Goal: Find specific page/section: Find specific page/section

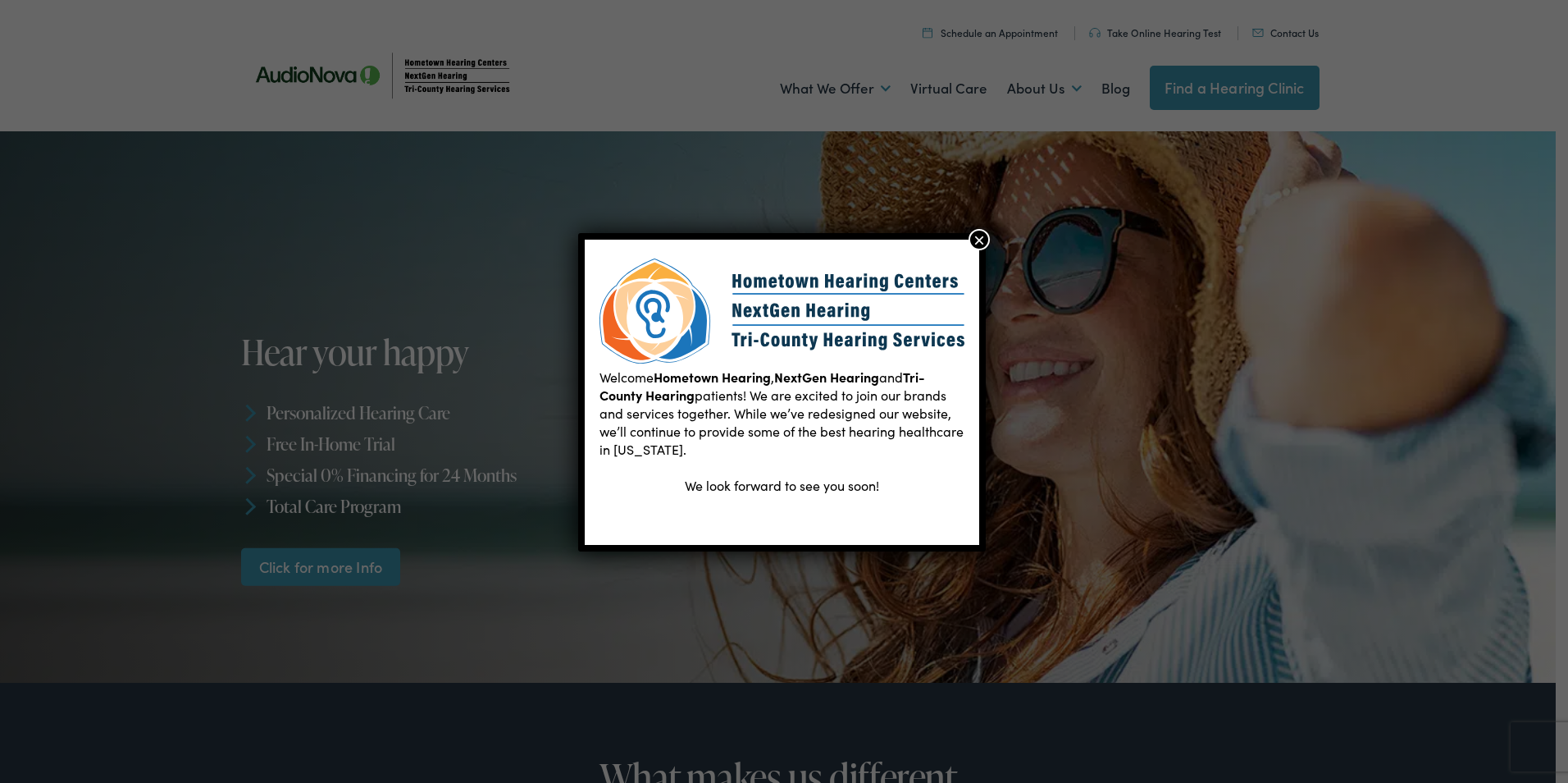
click at [973, 240] on button "×" at bounding box center [979, 239] width 21 height 21
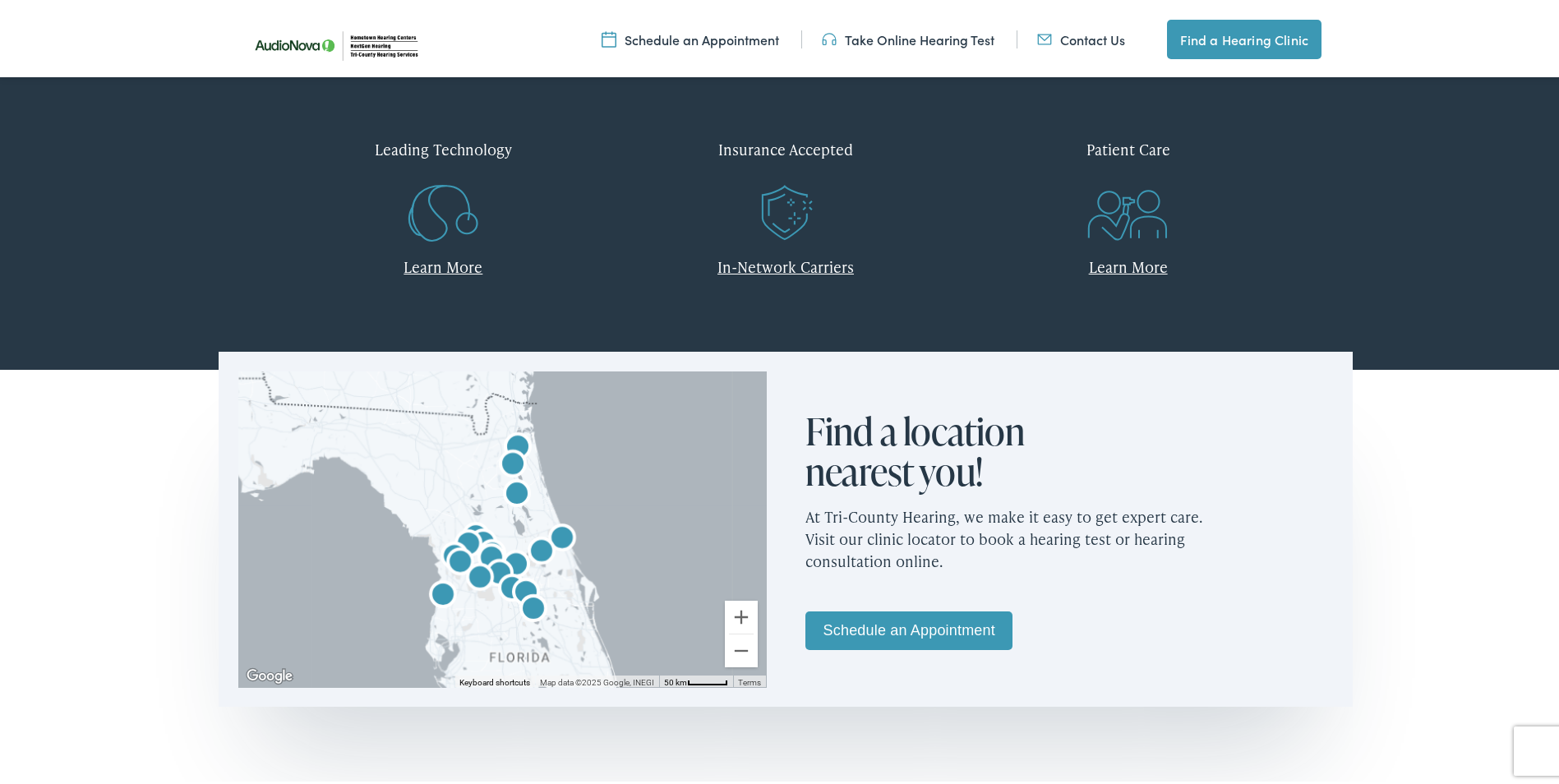
scroll to position [739, 0]
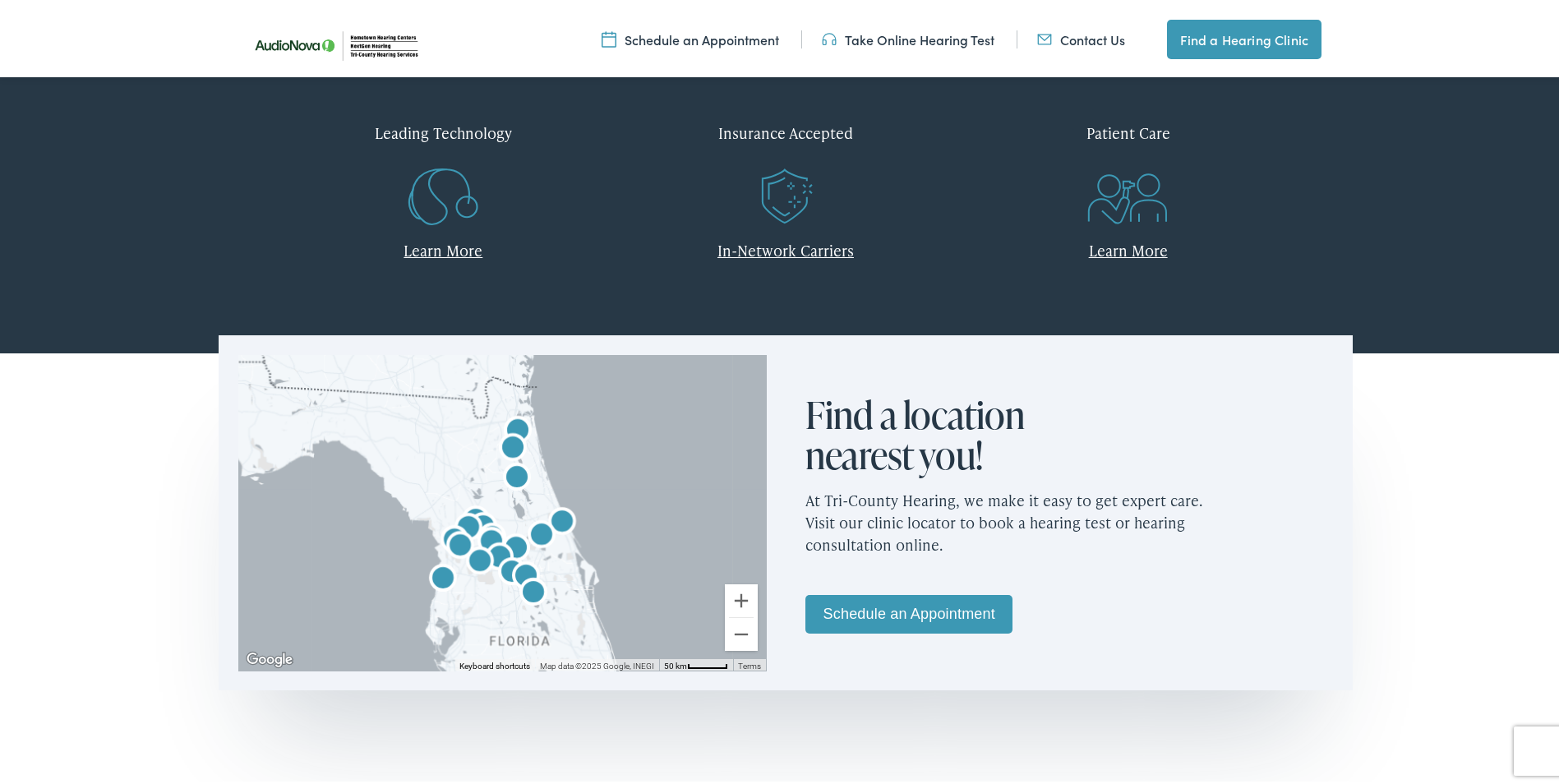
click at [560, 515] on img "AudioNova" at bounding box center [541, 533] width 53 height 53
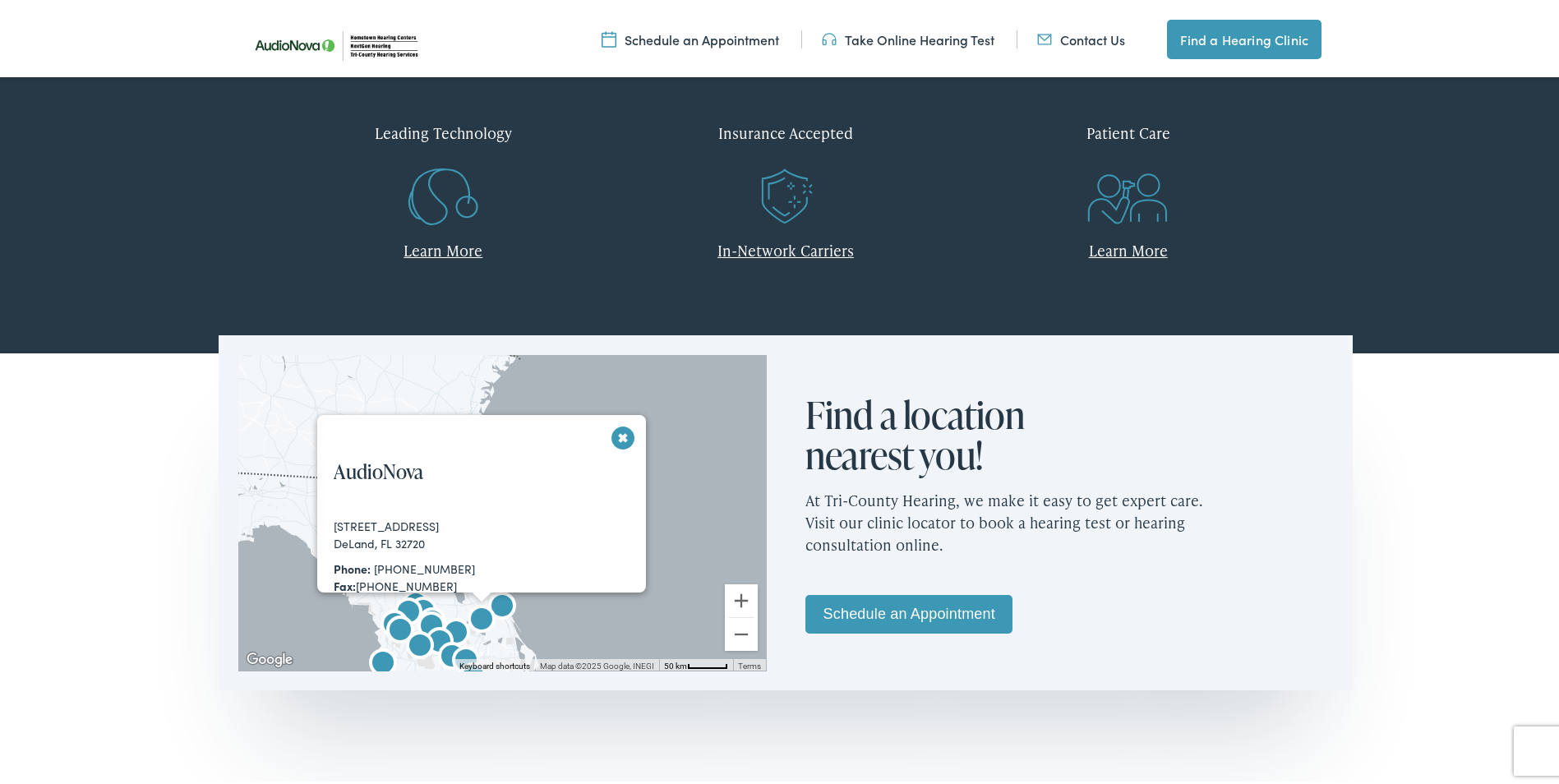
click at [617, 435] on button "Close" at bounding box center [623, 434] width 29 height 29
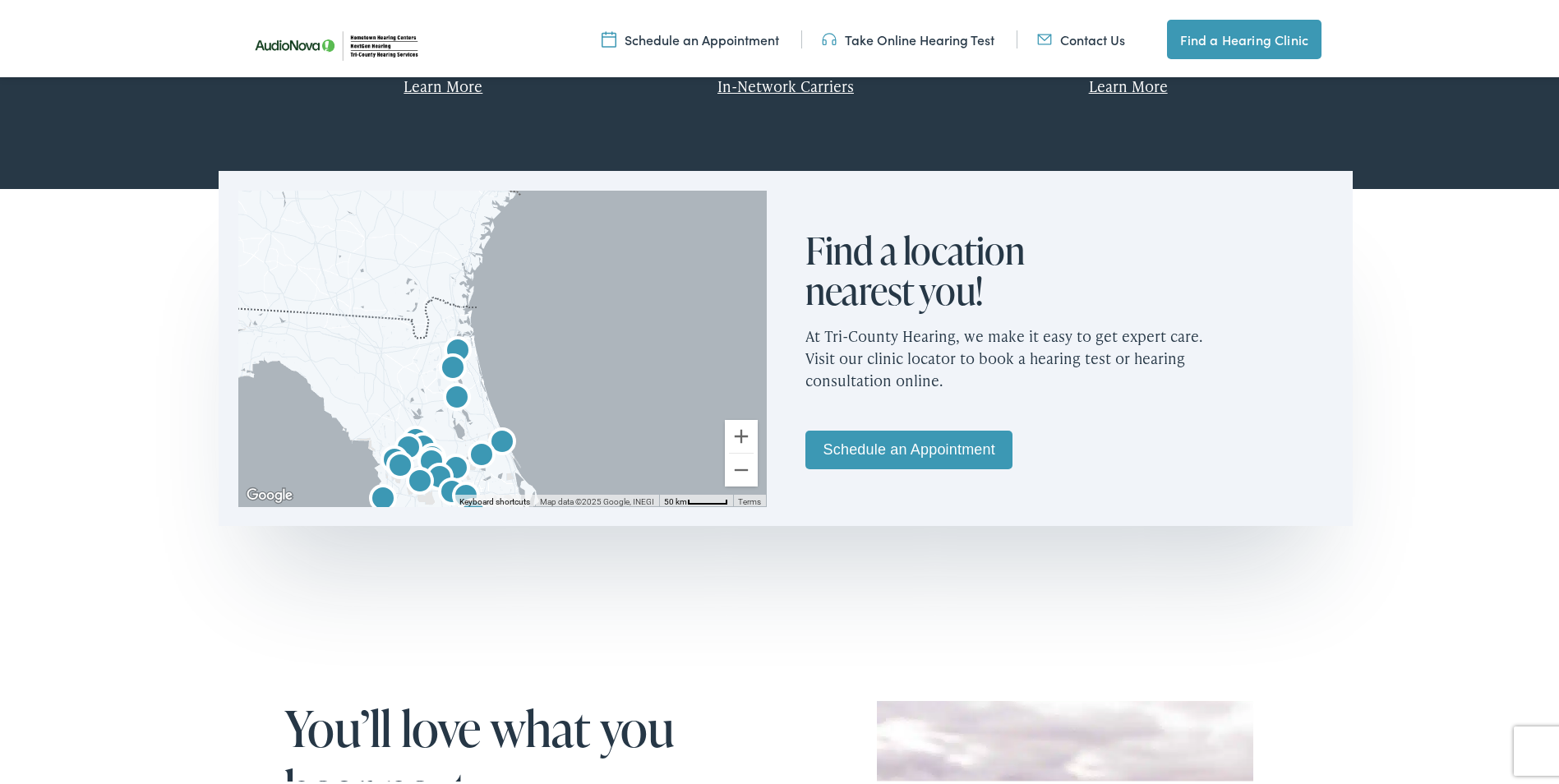
scroll to position [822, 0]
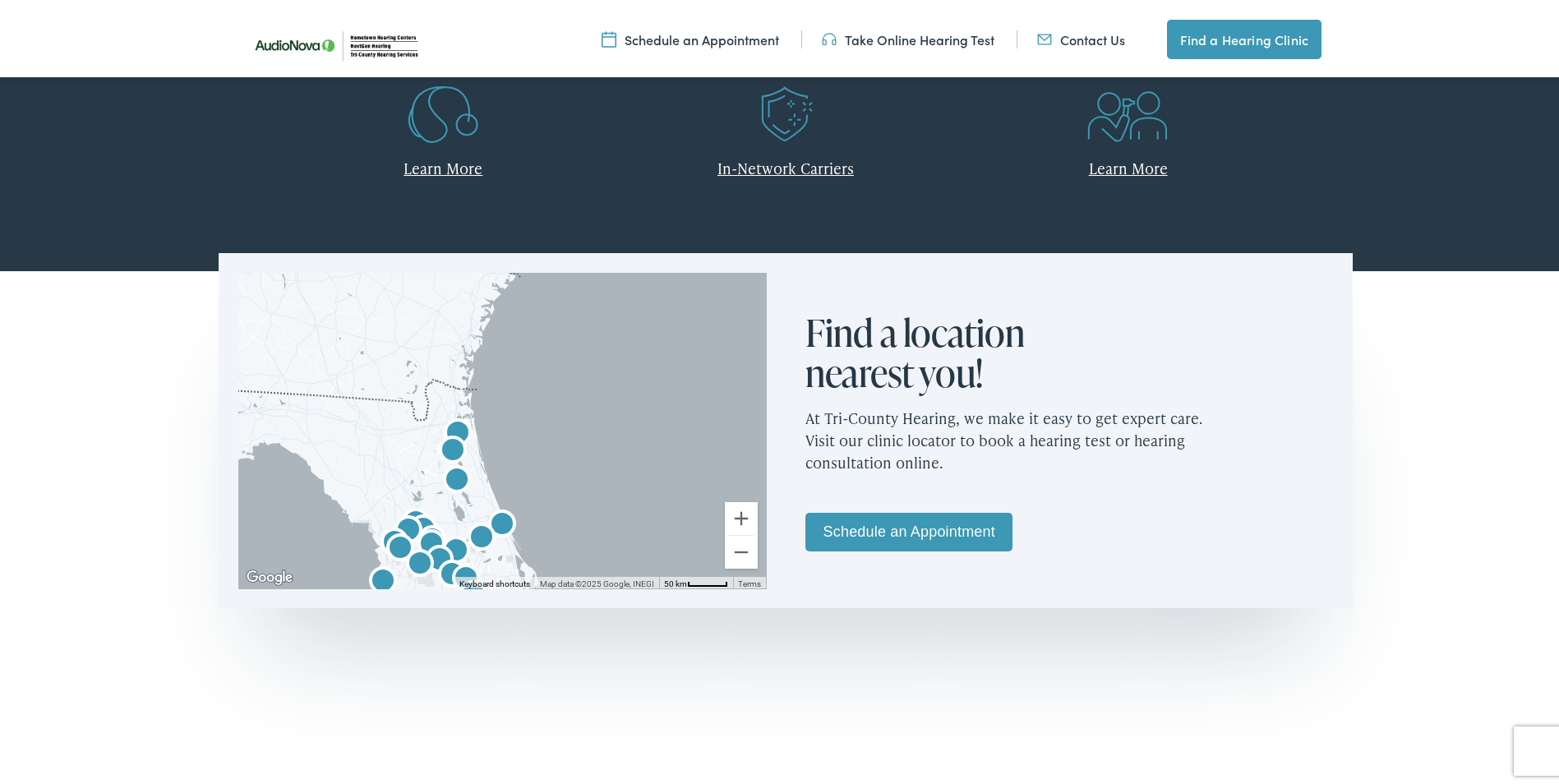
click at [497, 519] on img "AudioNova" at bounding box center [482, 536] width 53 height 53
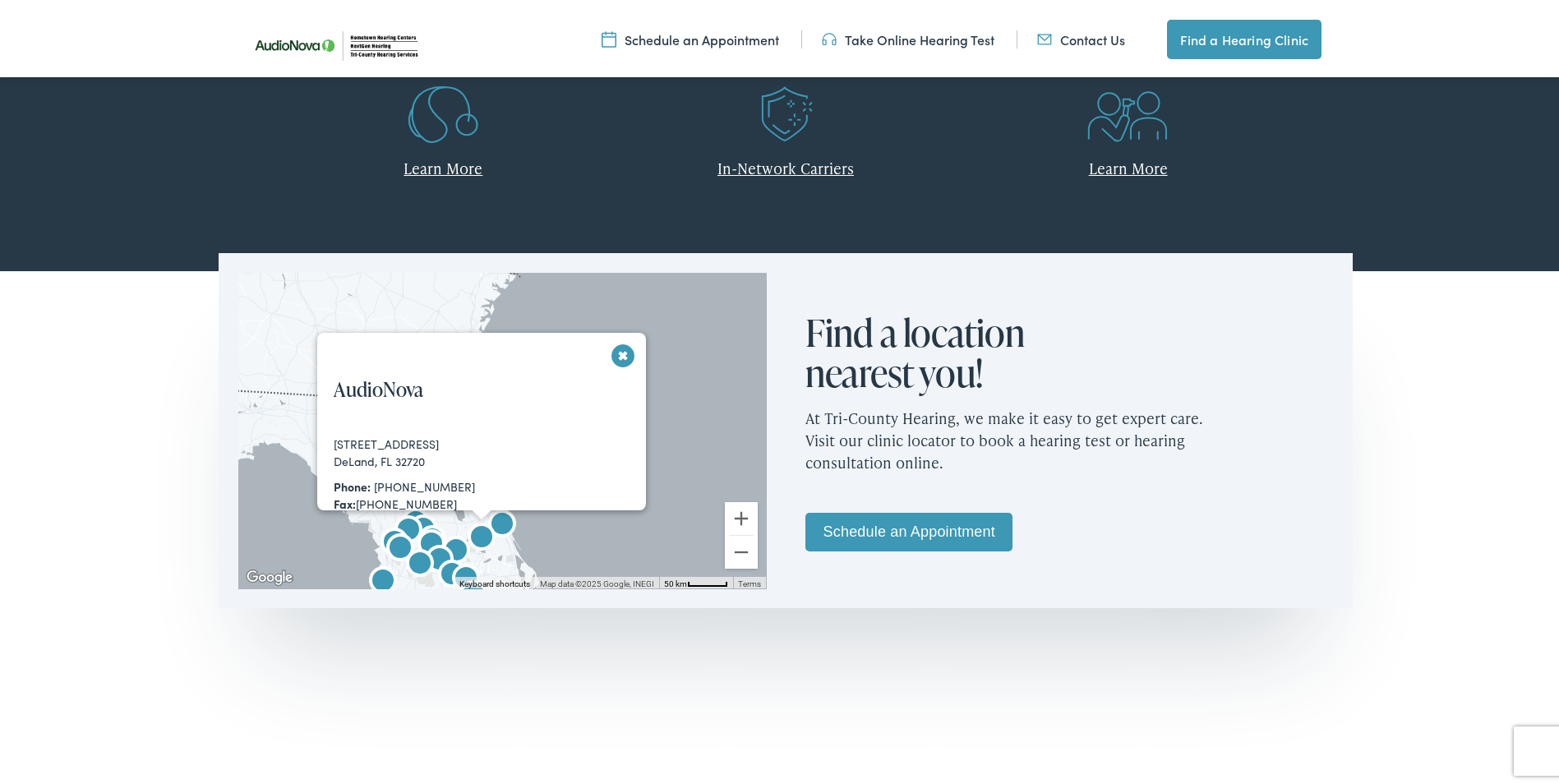
click at [618, 353] on button "Close" at bounding box center [623, 352] width 29 height 29
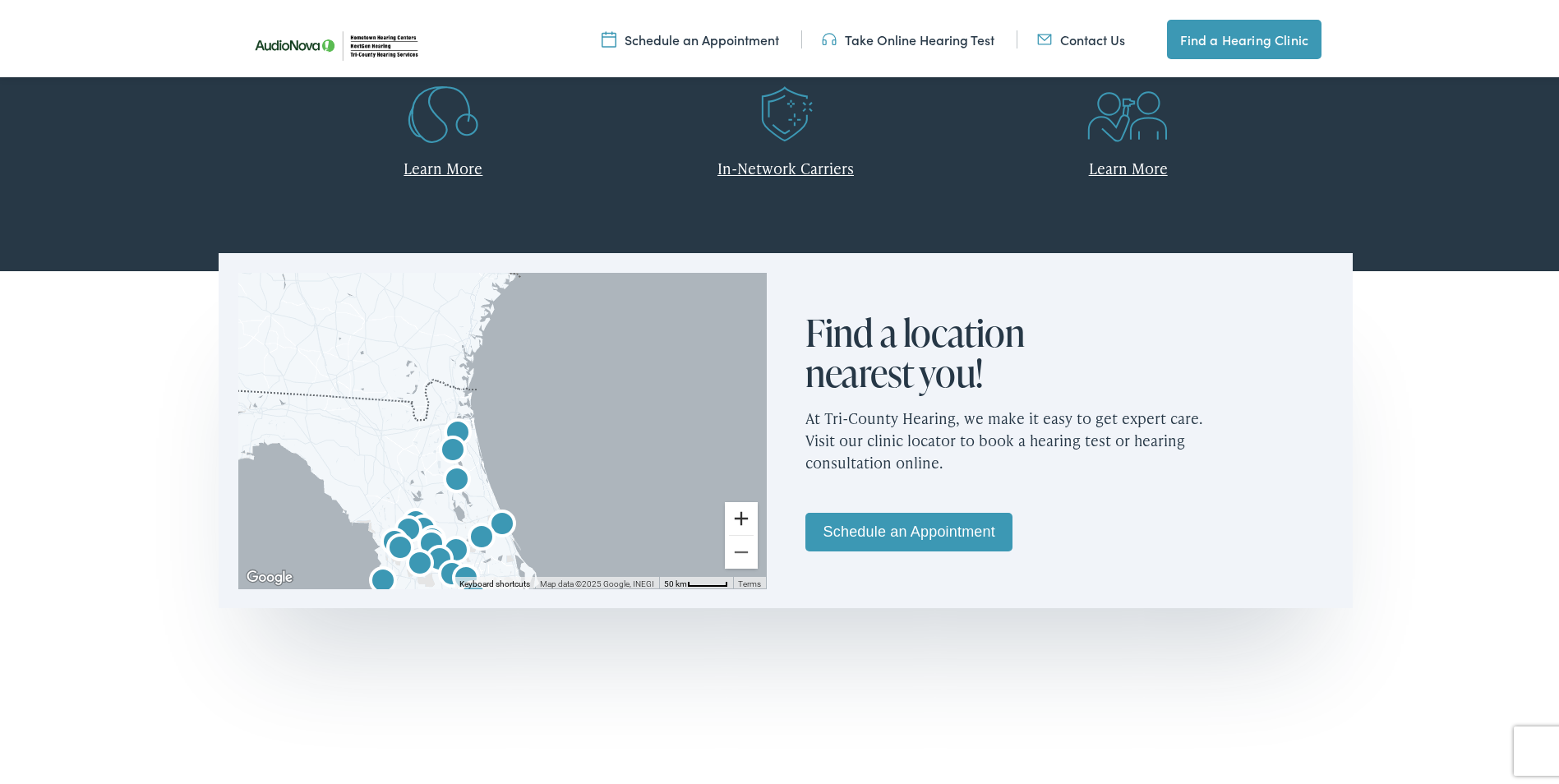
click at [731, 513] on button "Zoom in" at bounding box center [740, 515] width 32 height 32
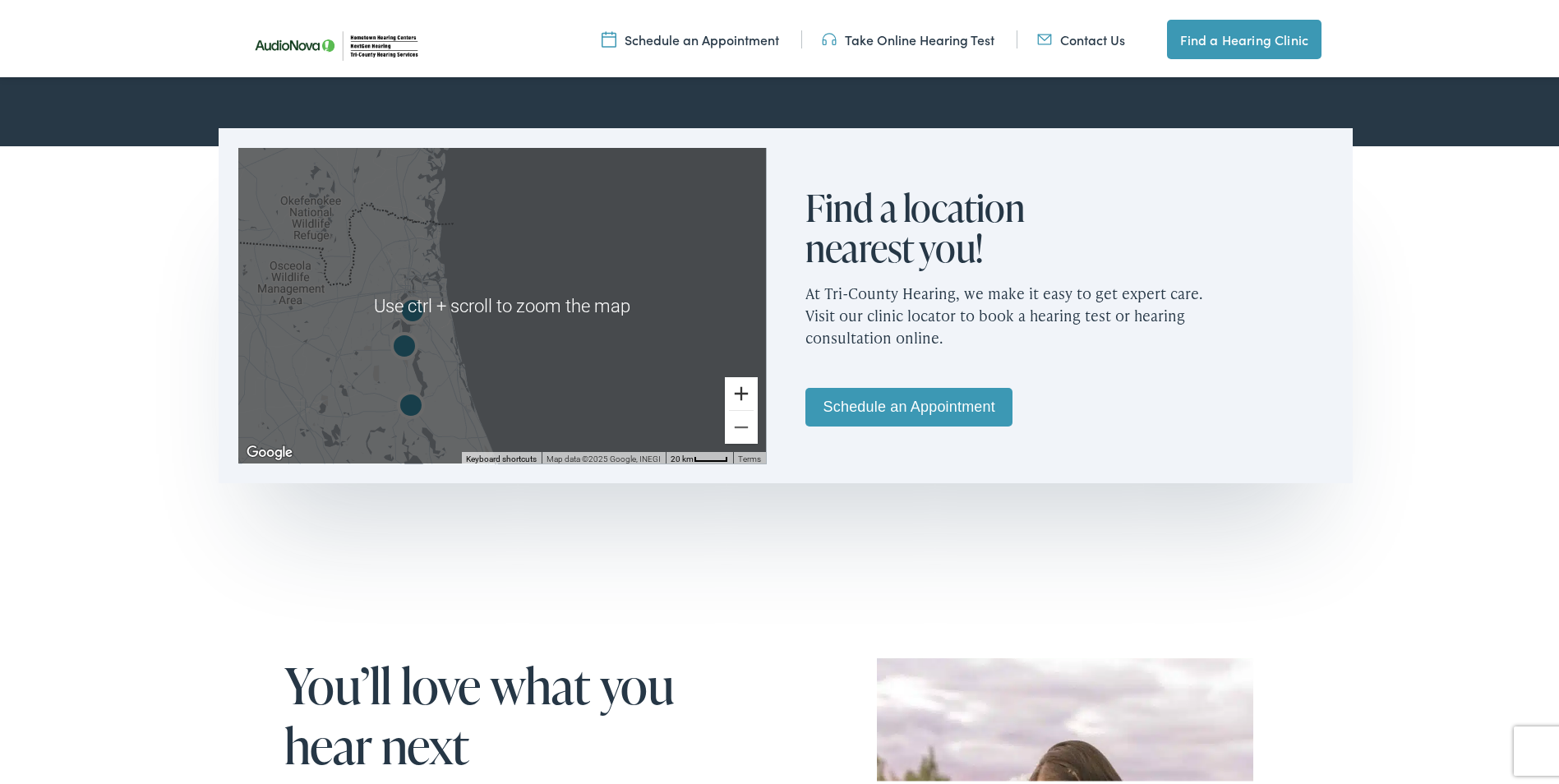
scroll to position [986, 0]
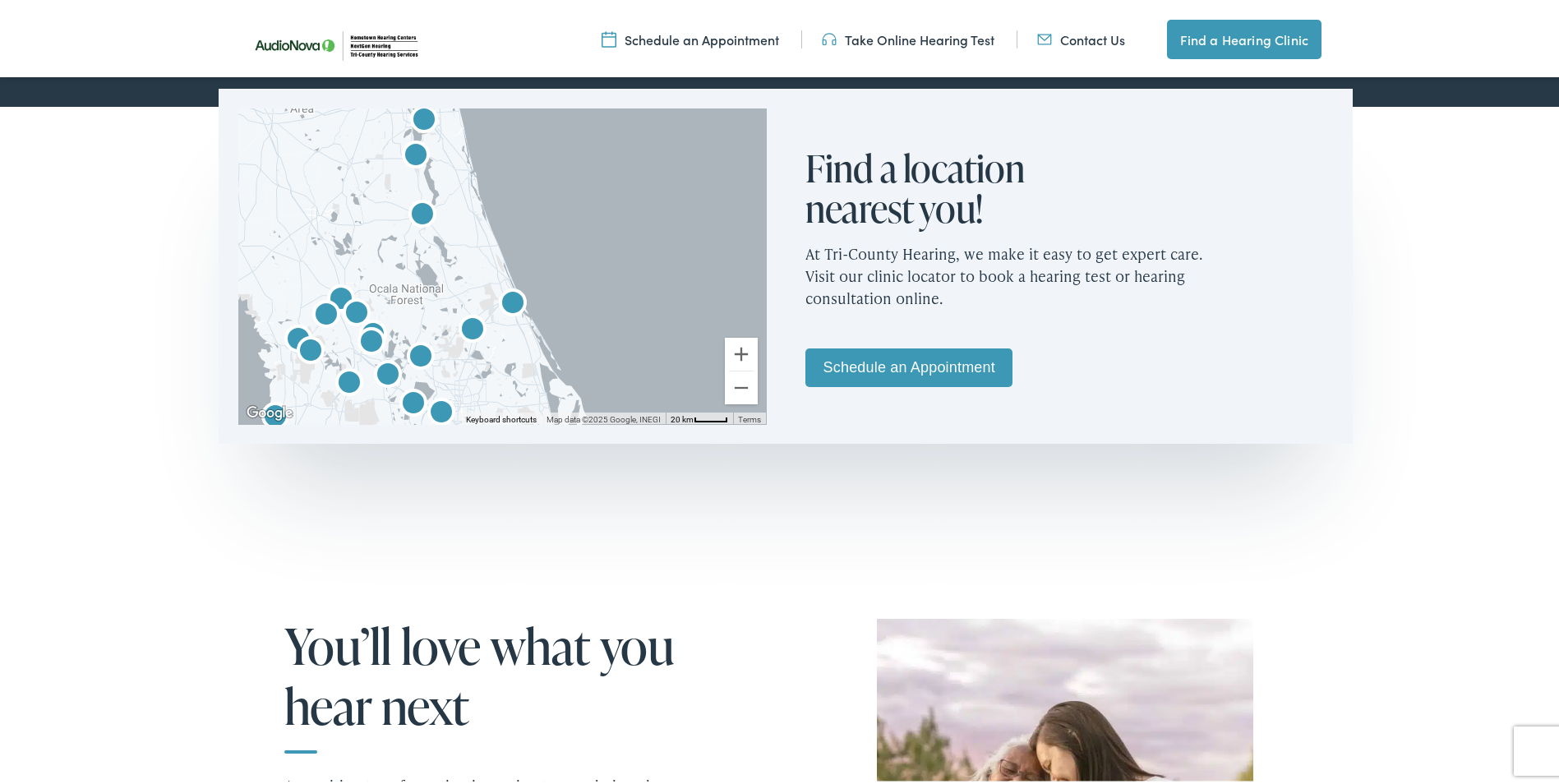
drag, startPoint x: 610, startPoint y: 302, endPoint x: 621, endPoint y: 147, distance: 155.4
click at [621, 147] on div at bounding box center [502, 263] width 527 height 316
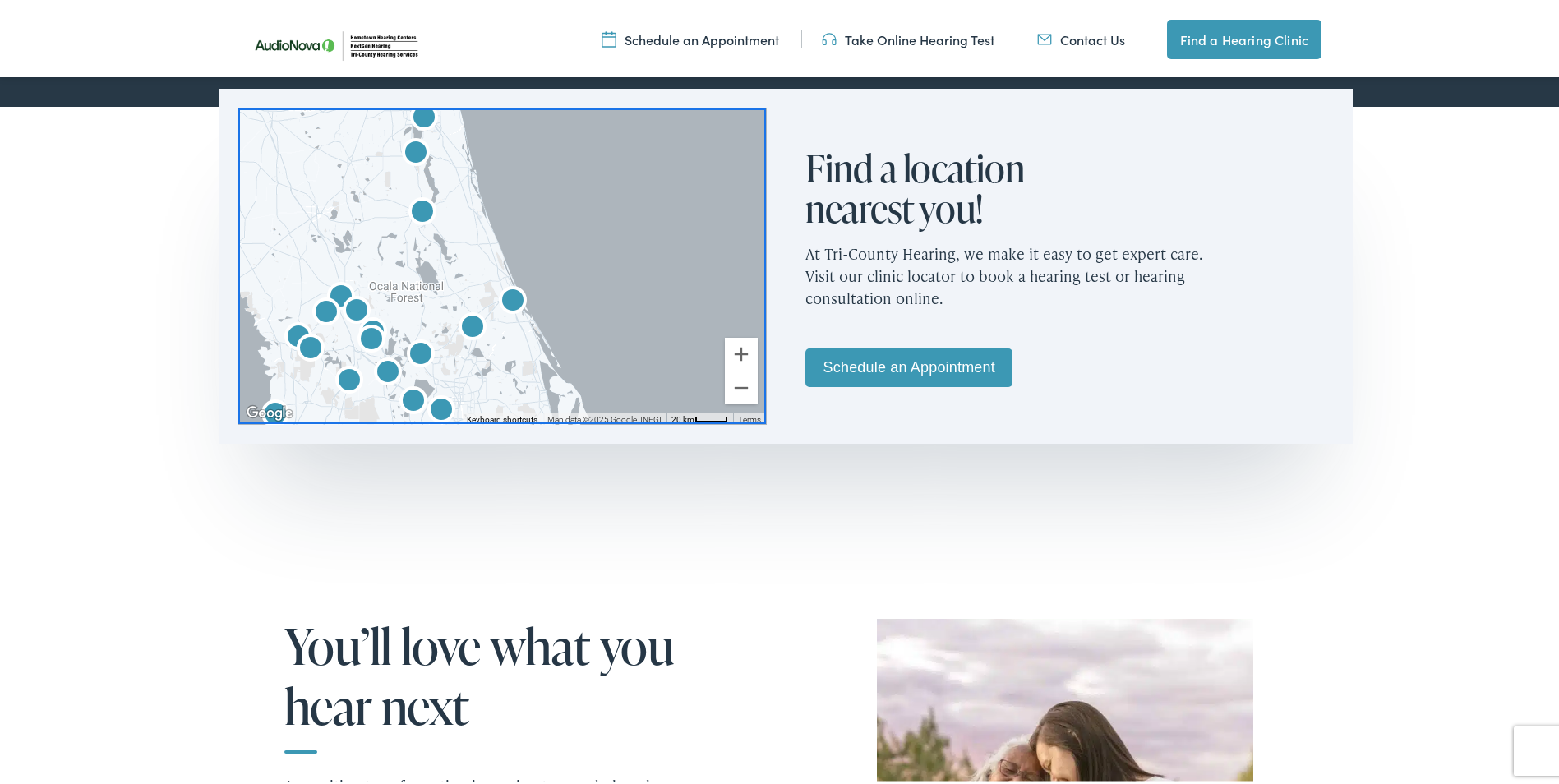
click at [510, 292] on img "Hometown Hearing by AudioNova" at bounding box center [513, 299] width 53 height 53
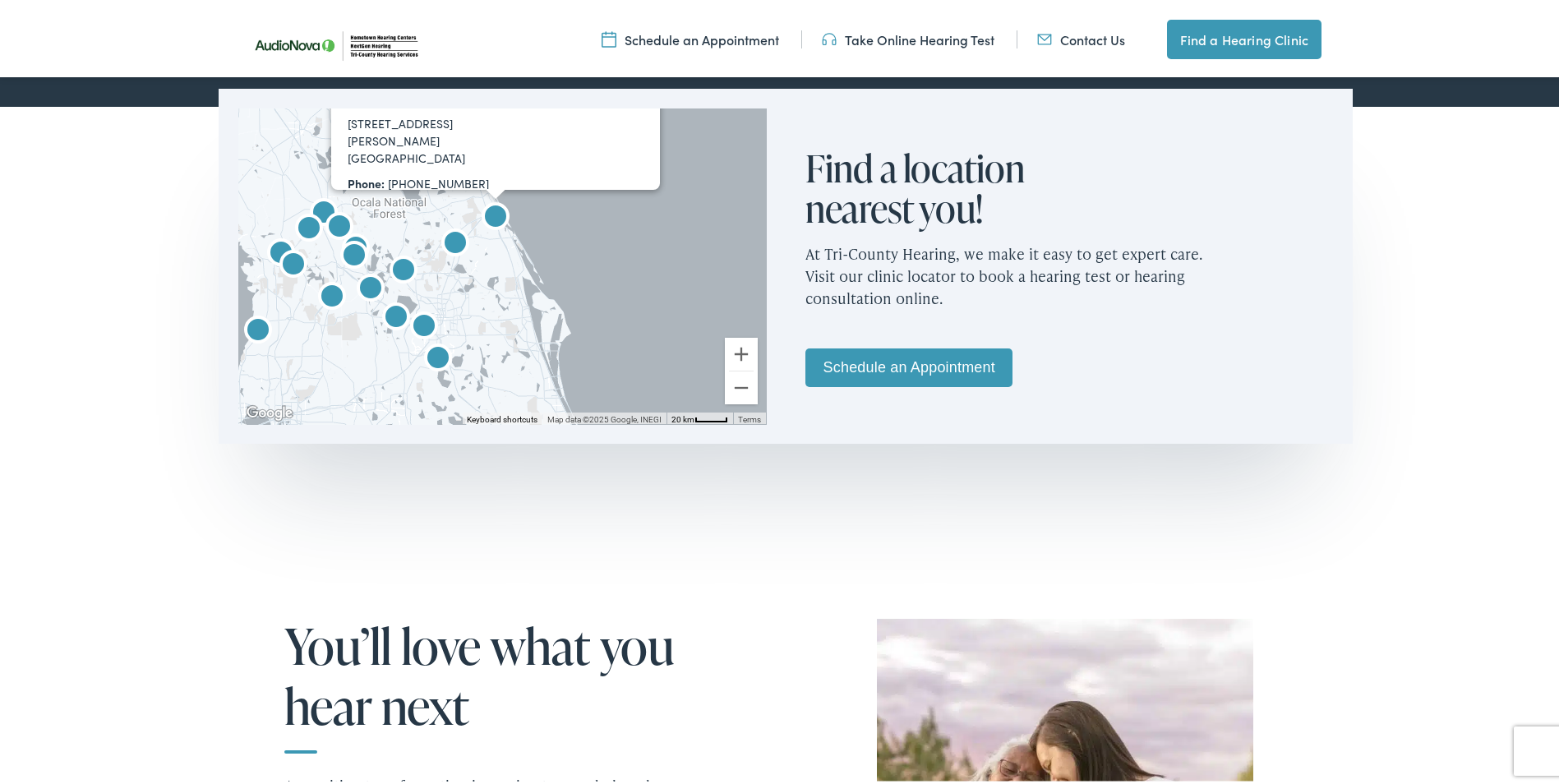
drag, startPoint x: 663, startPoint y: 363, endPoint x: 680, endPoint y: 190, distance: 173.8
click at [680, 190] on div "Hometown Hearing by AudioNova [STREET_ADDRESS][PERSON_NAME] Phone: [PHONE_NUMBE…" at bounding box center [502, 263] width 527 height 316
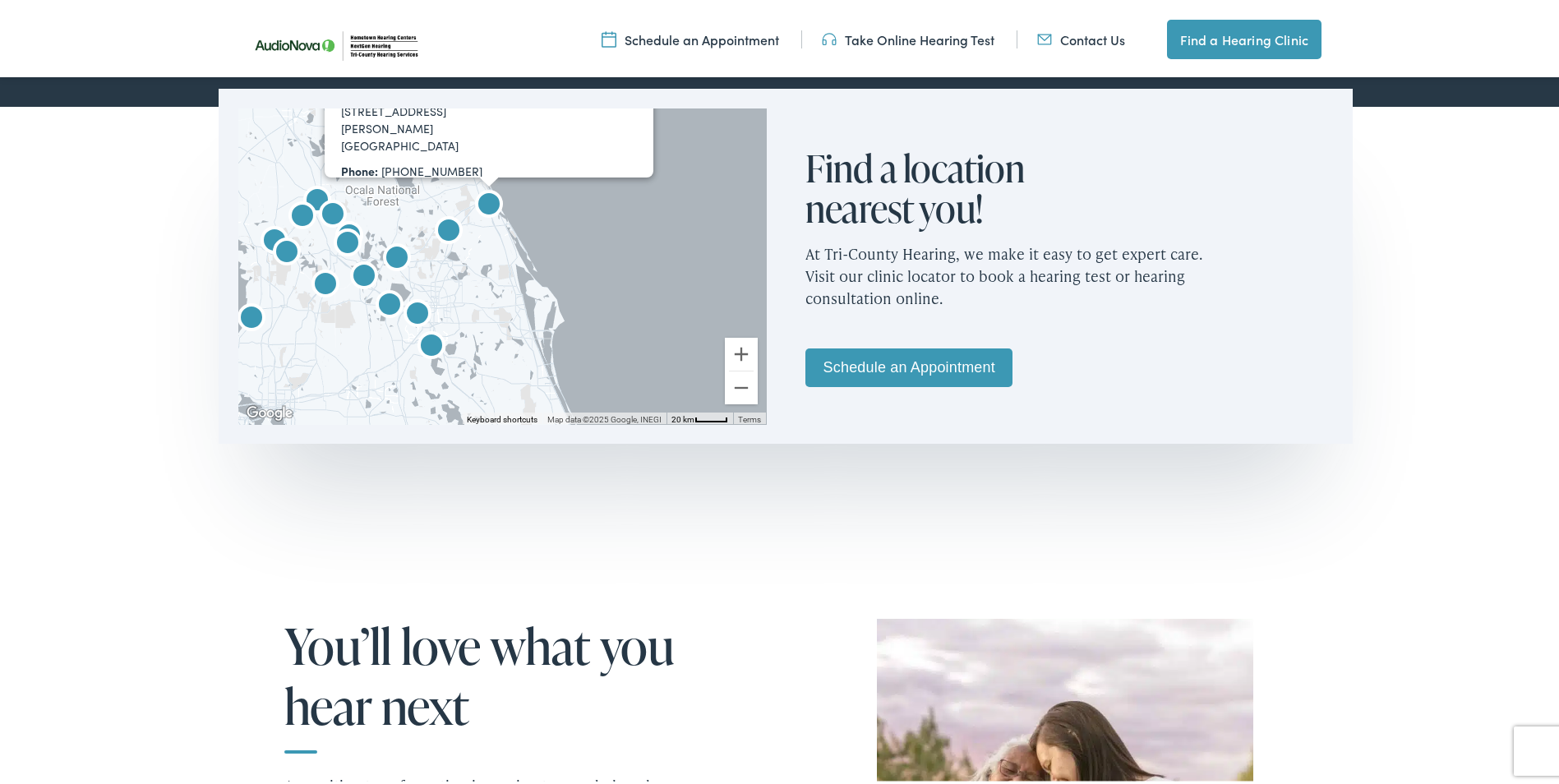
drag, startPoint x: 626, startPoint y: 344, endPoint x: 618, endPoint y: 345, distance: 8.1
click at [618, 345] on div "Hometown Hearing by AudioNova [STREET_ADDRESS][PERSON_NAME] Phone: [PHONE_NUMBE…" at bounding box center [502, 263] width 527 height 316
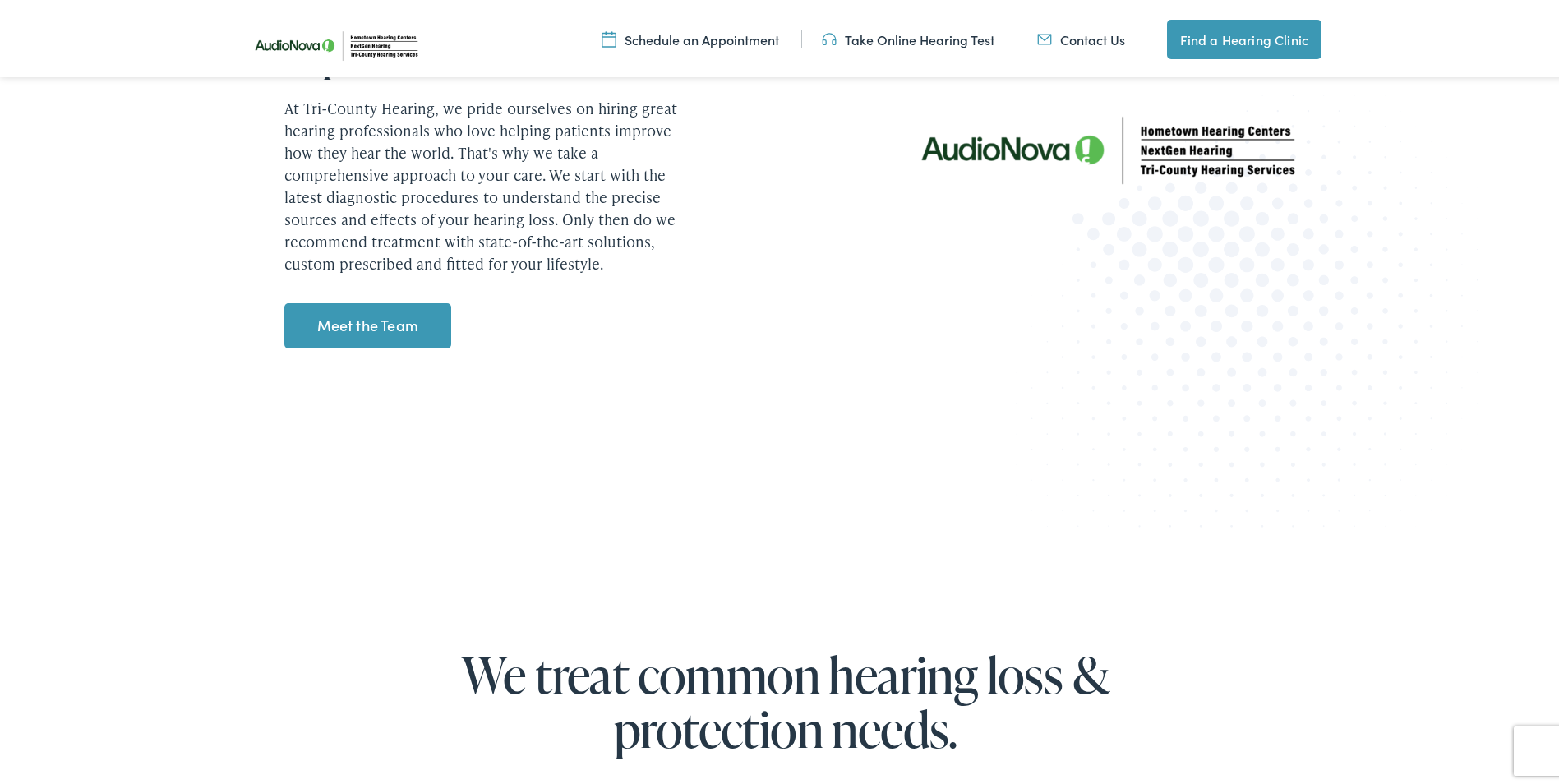
scroll to position [2054, 0]
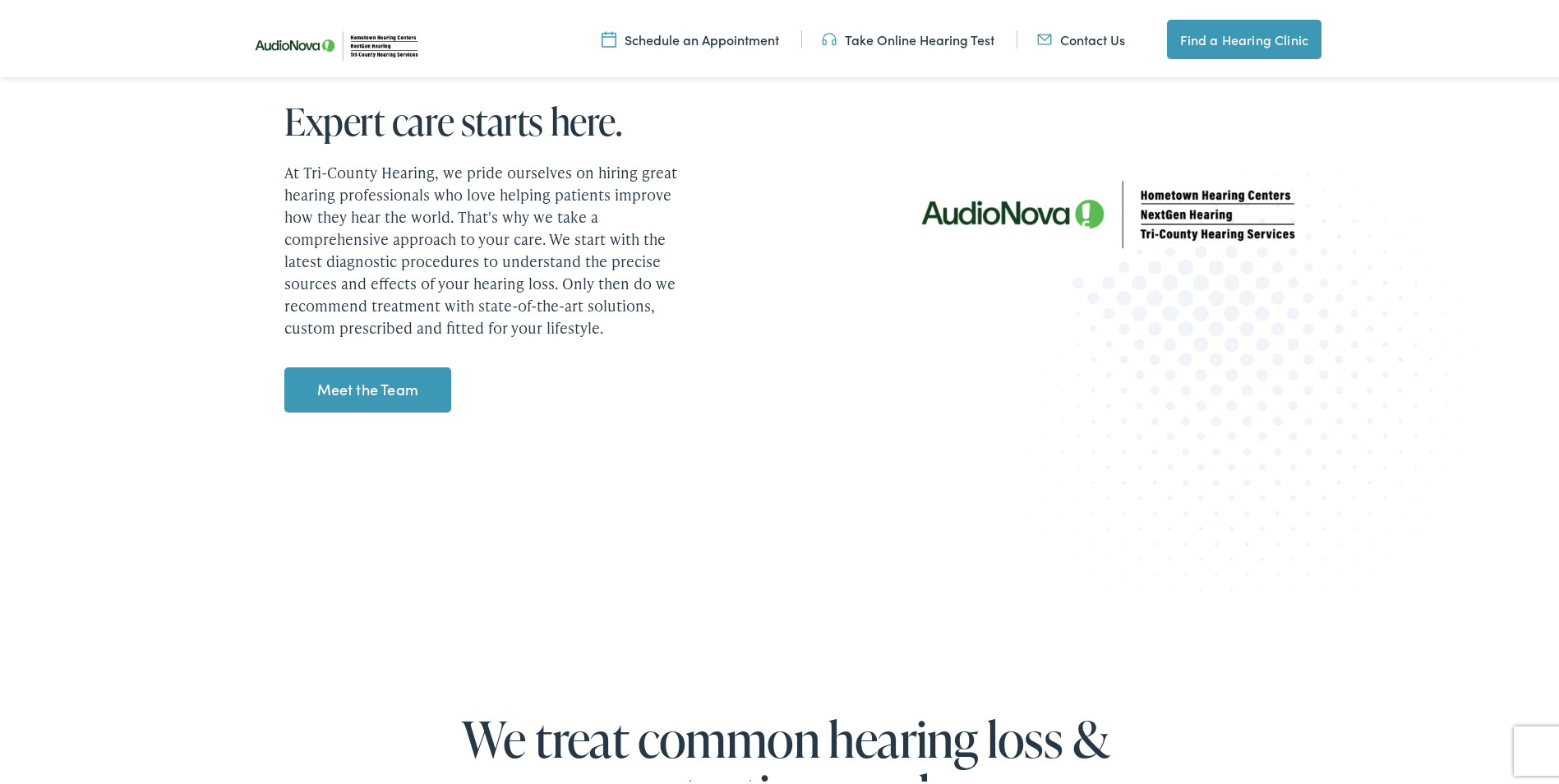
click at [362, 389] on link "Meet the Team" at bounding box center [368, 387] width 167 height 46
